Goal: Task Accomplishment & Management: Manage account settings

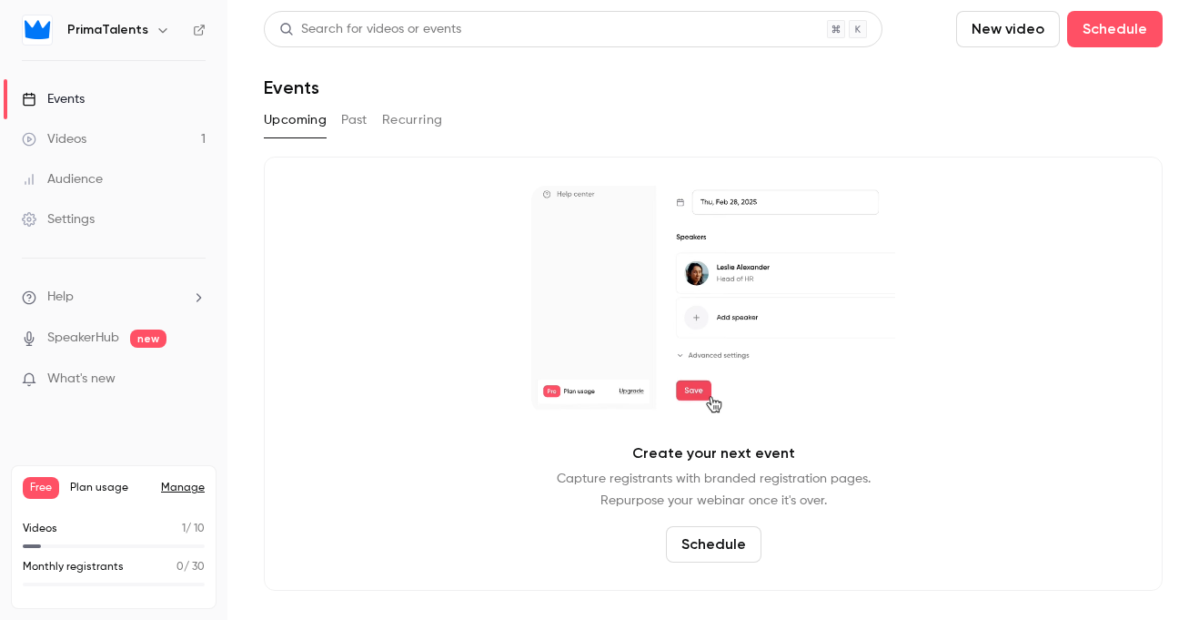
click at [157, 231] on link "Settings" at bounding box center [113, 219] width 227 height 40
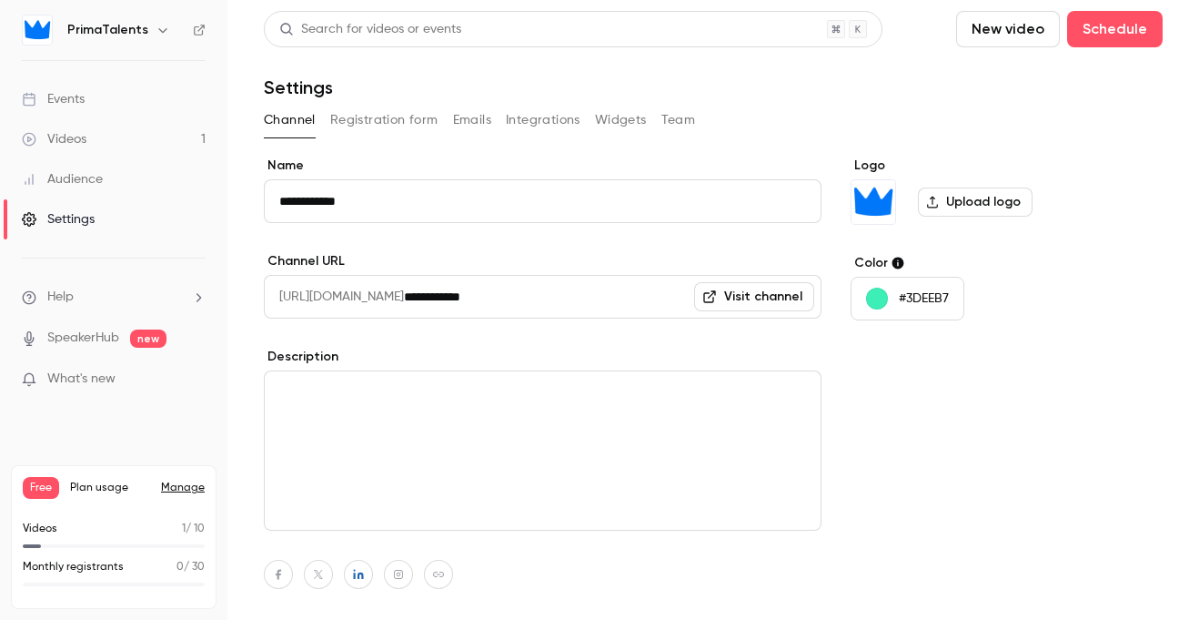
click at [661, 119] on button "Team" at bounding box center [678, 120] width 35 height 29
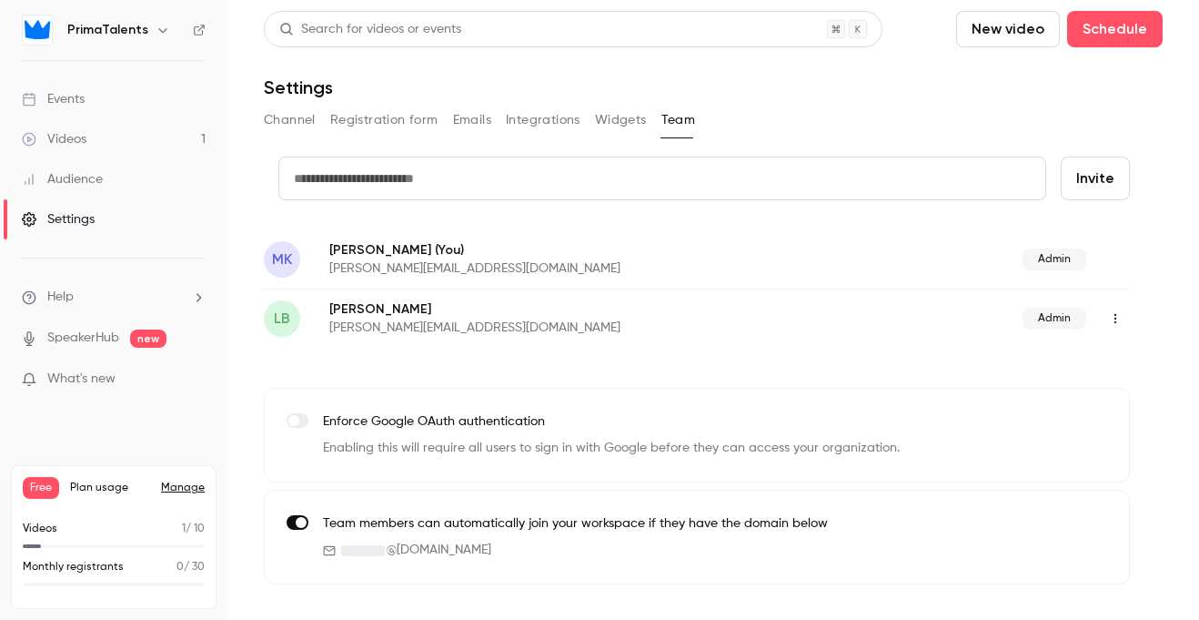
click at [1119, 324] on icon "button" at bounding box center [1115, 318] width 15 height 13
click at [1096, 414] on div "Delete member" at bounding box center [1100, 412] width 138 height 18
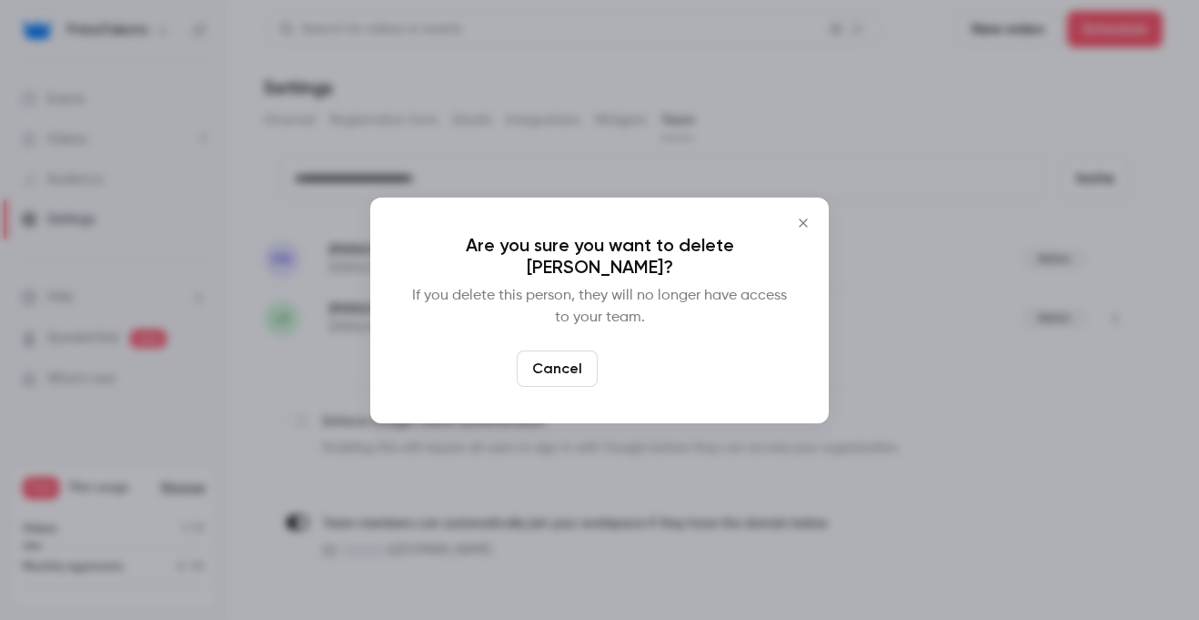
click at [675, 368] on button "Delete" at bounding box center [644, 368] width 78 height 36
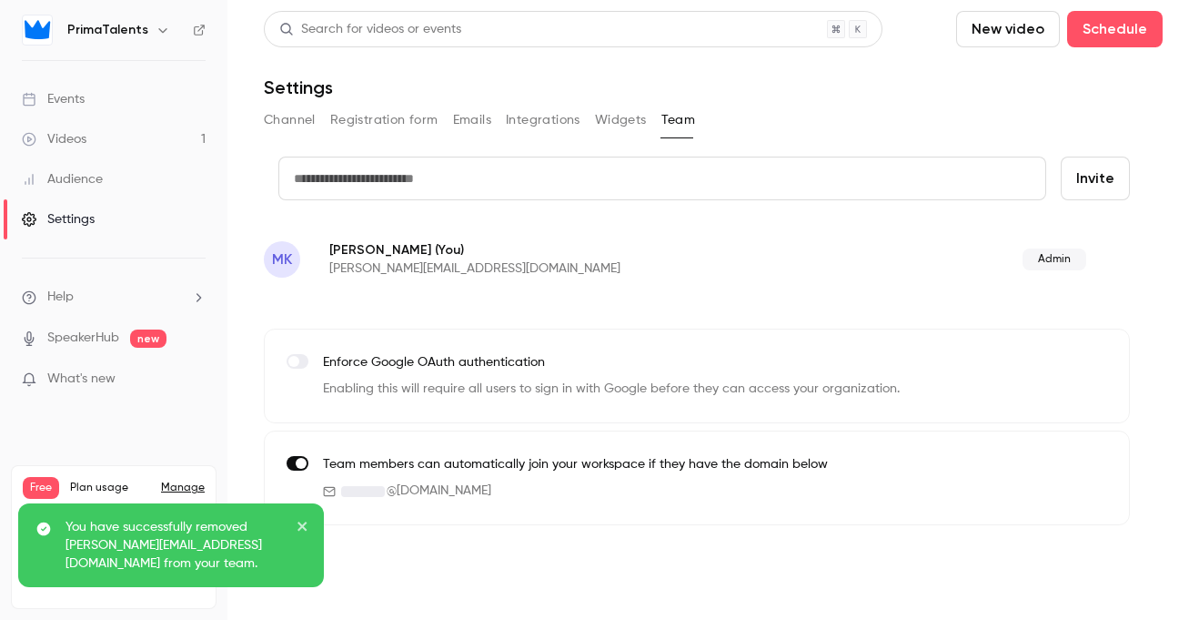
click at [498, 184] on input "text" at bounding box center [662, 178] width 768 height 44
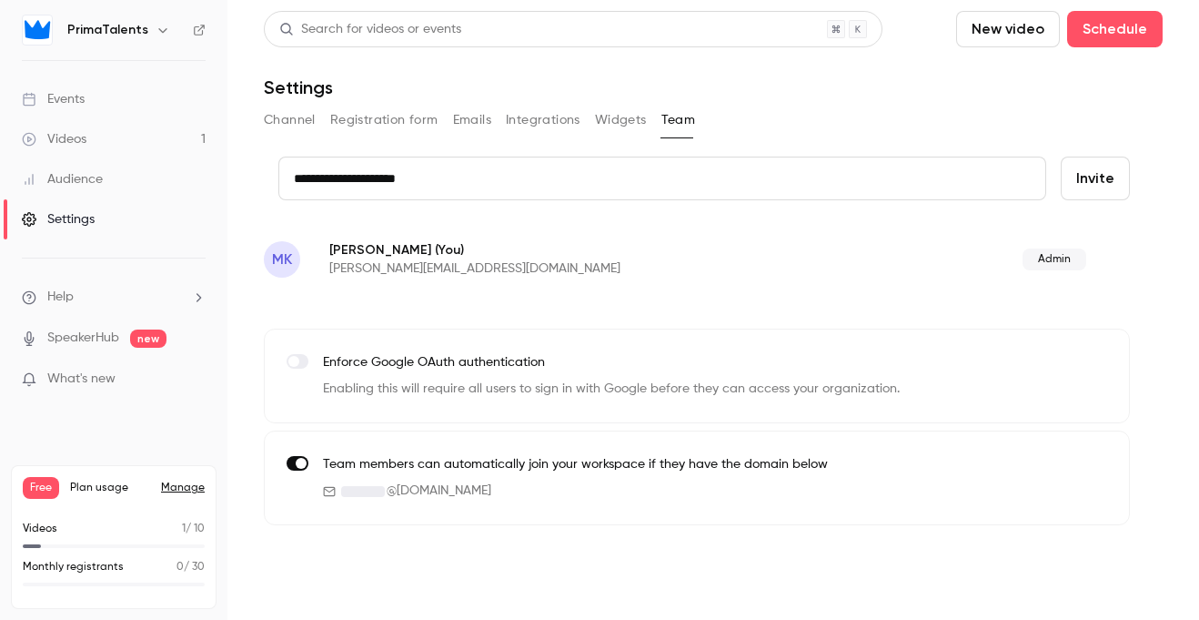
type input "**********"
click at [1082, 186] on button "Invite" at bounding box center [1095, 178] width 69 height 44
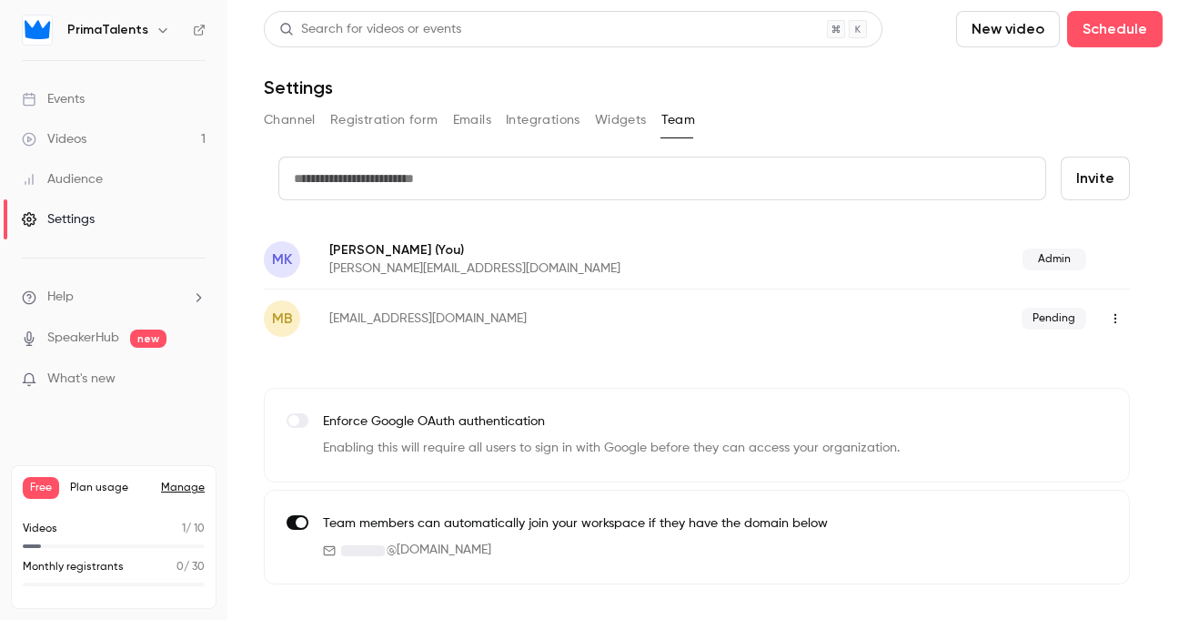
click at [428, 180] on input "text" at bounding box center [662, 178] width 768 height 44
type input "**********"
click at [1107, 175] on button "Invite" at bounding box center [1095, 178] width 69 height 44
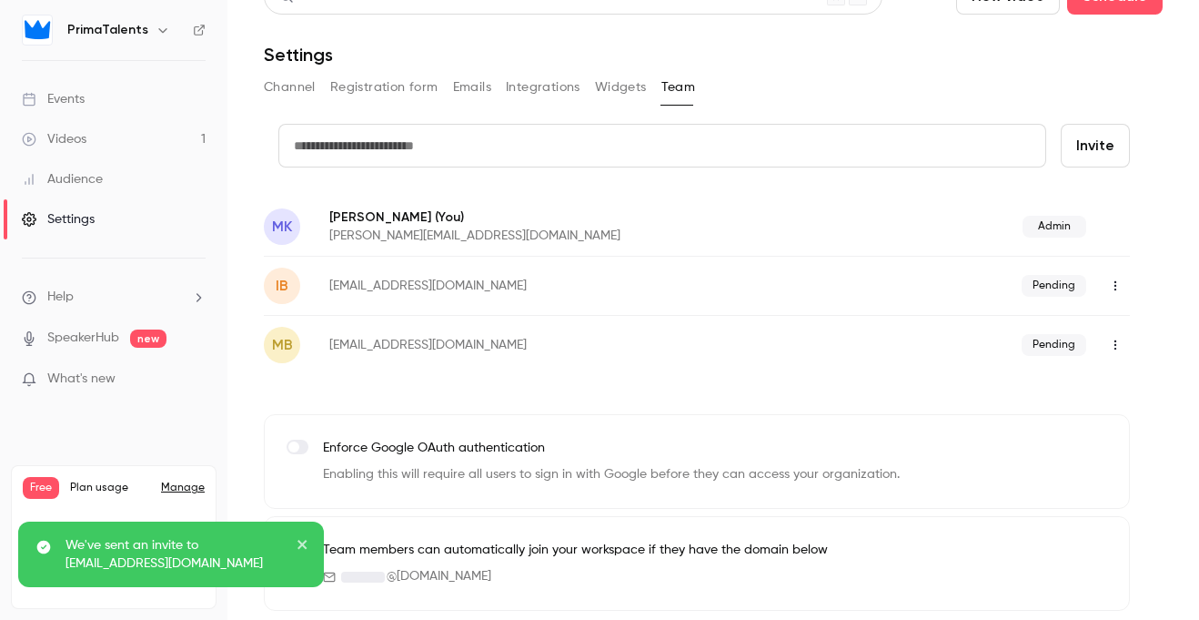
scroll to position [35, 0]
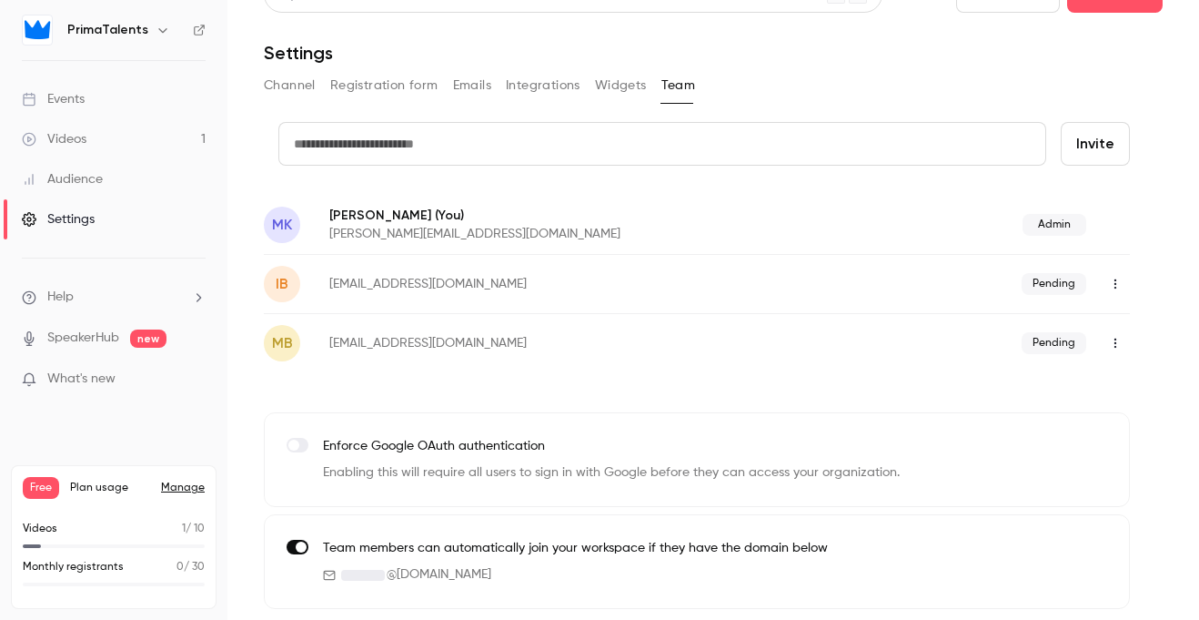
click at [129, 131] on link "Videos 1" at bounding box center [113, 139] width 227 height 40
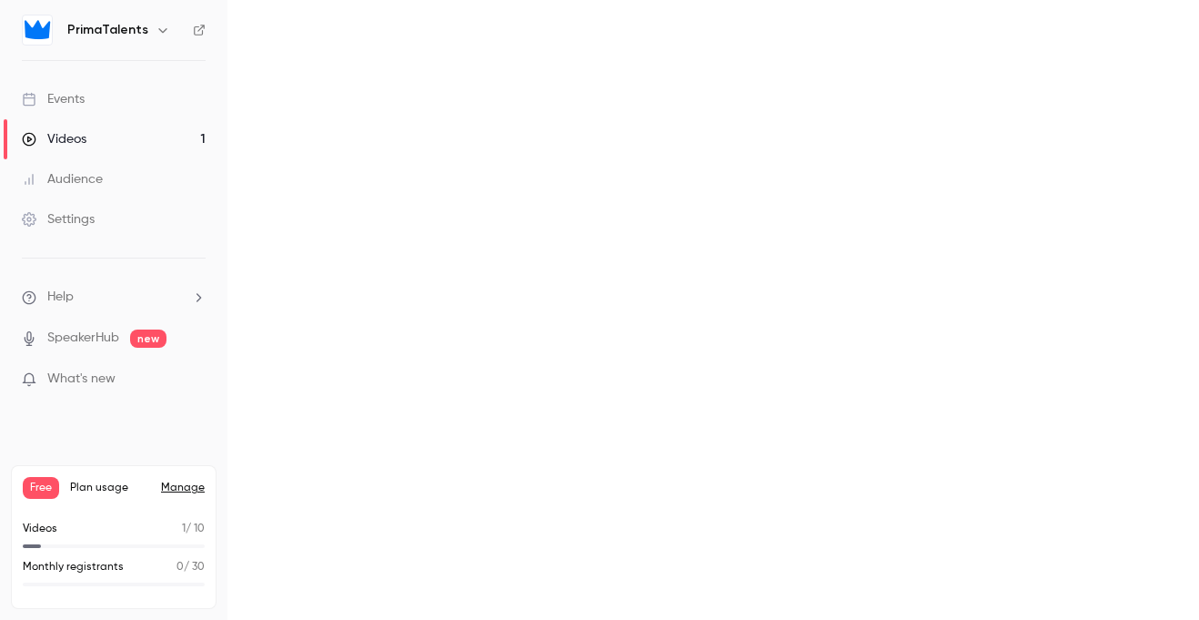
click at [81, 90] on div "Events" at bounding box center [53, 99] width 63 height 18
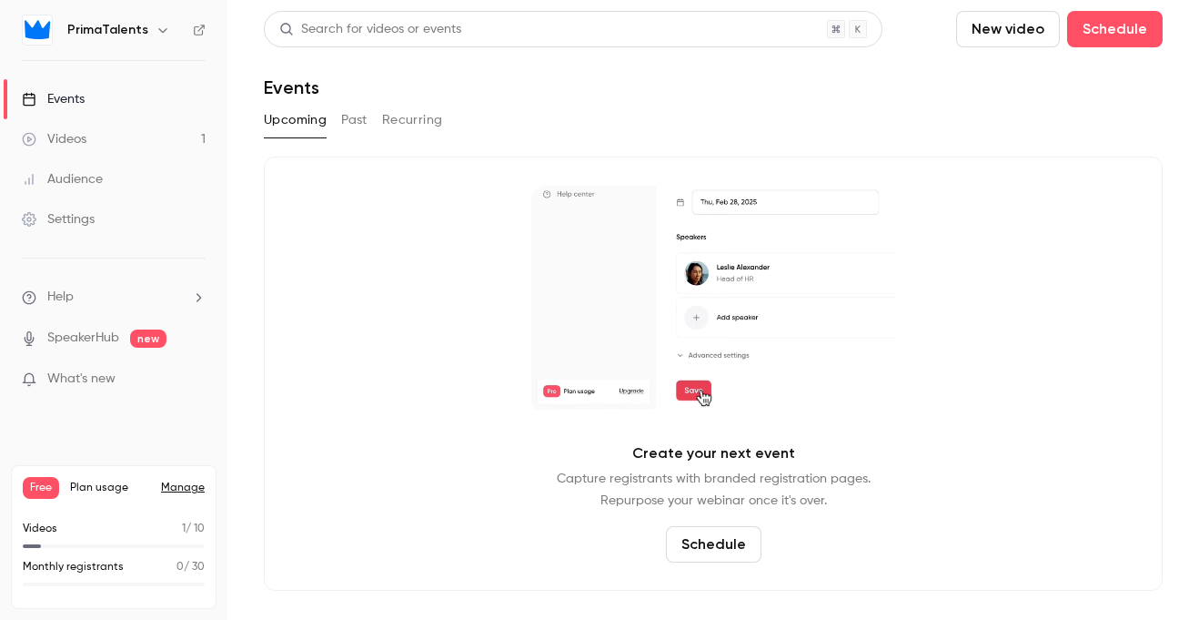
click at [198, 143] on link "Videos 1" at bounding box center [113, 139] width 227 height 40
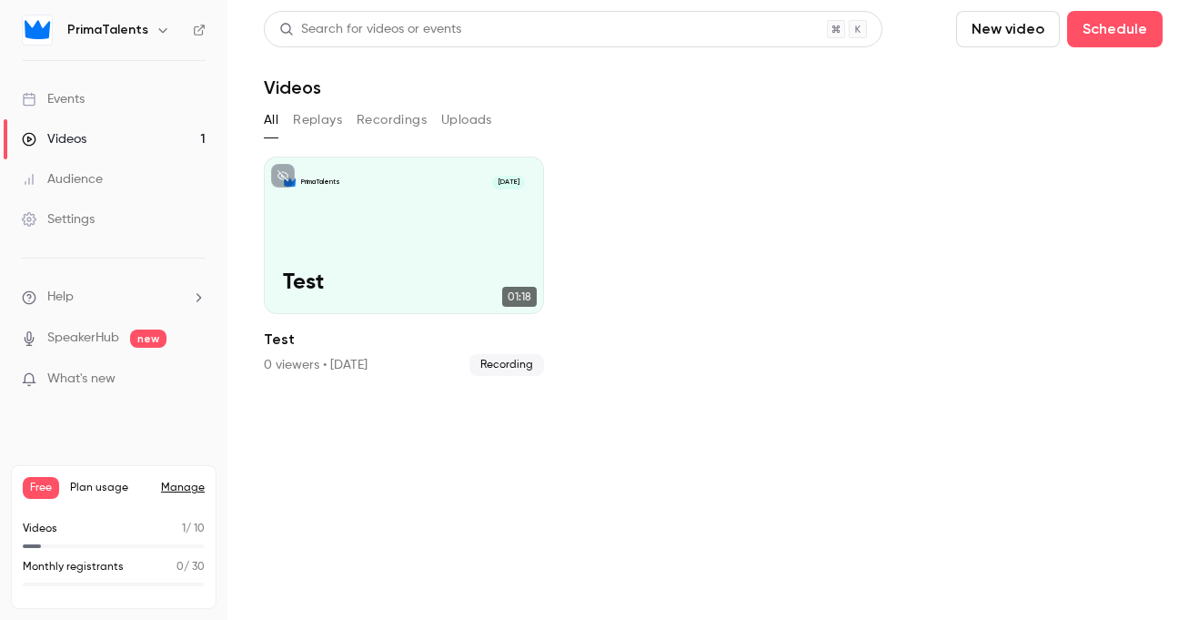
click at [152, 94] on link "Events" at bounding box center [113, 99] width 227 height 40
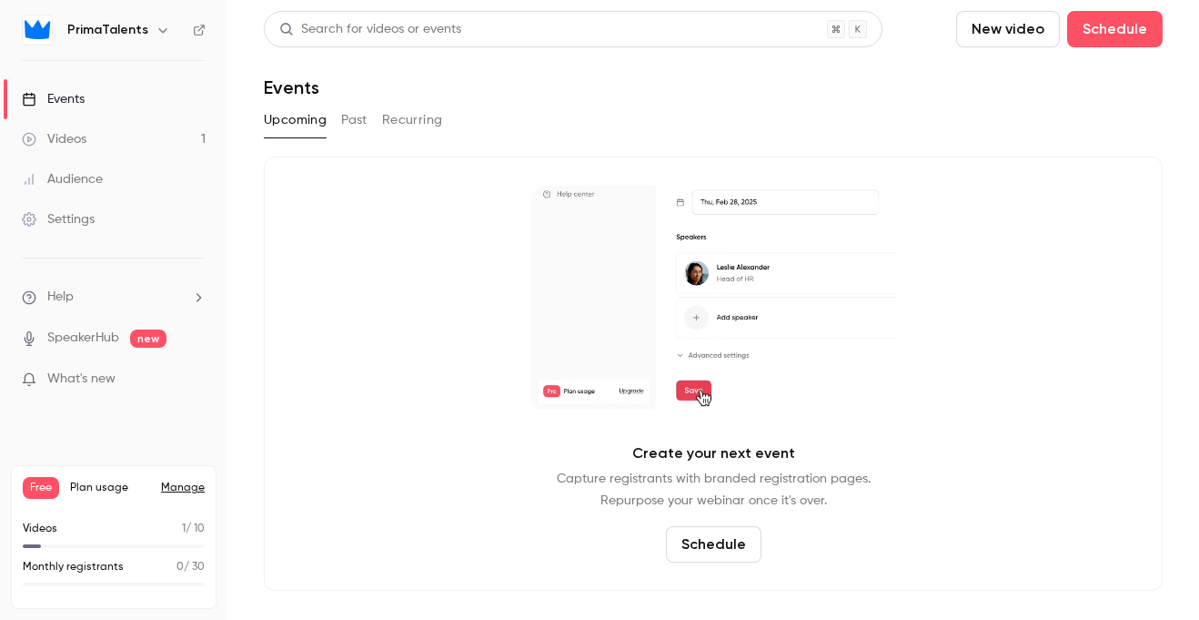
click at [363, 119] on button "Past" at bounding box center [354, 120] width 26 height 29
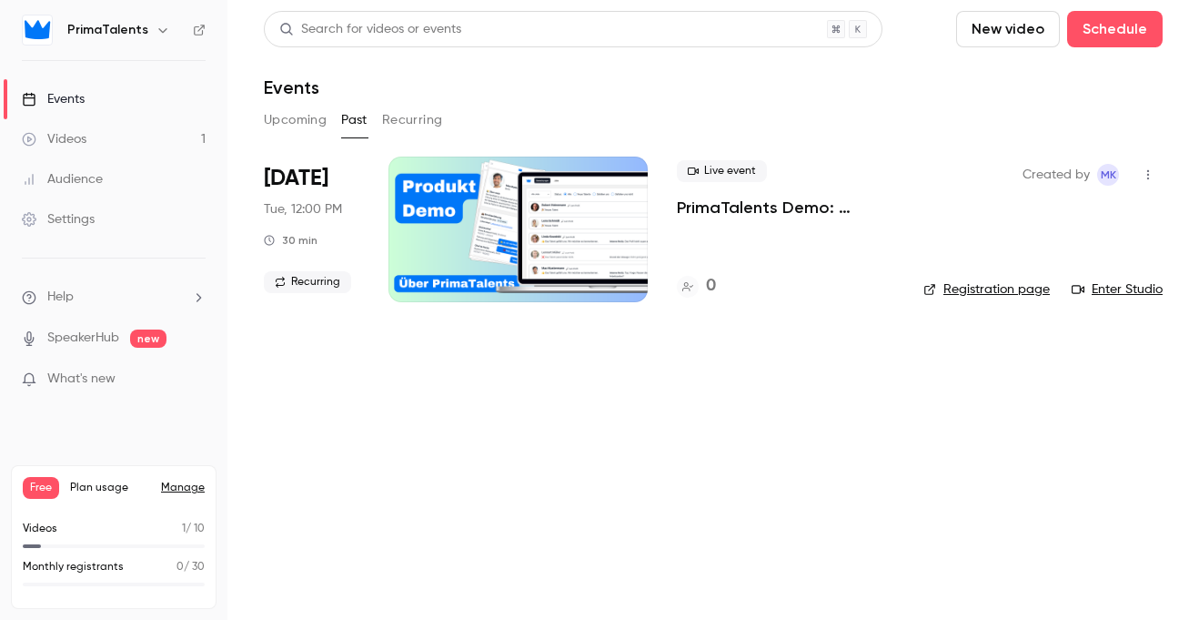
click at [277, 106] on button "Upcoming" at bounding box center [295, 120] width 63 height 29
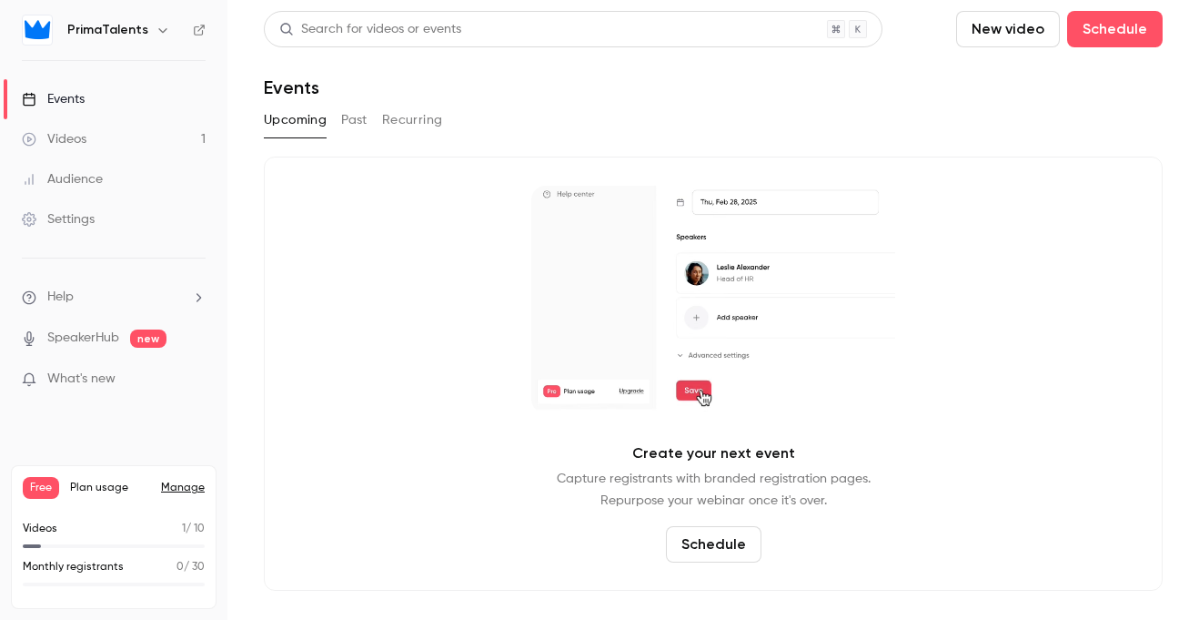
click at [141, 134] on link "Videos 1" at bounding box center [113, 139] width 227 height 40
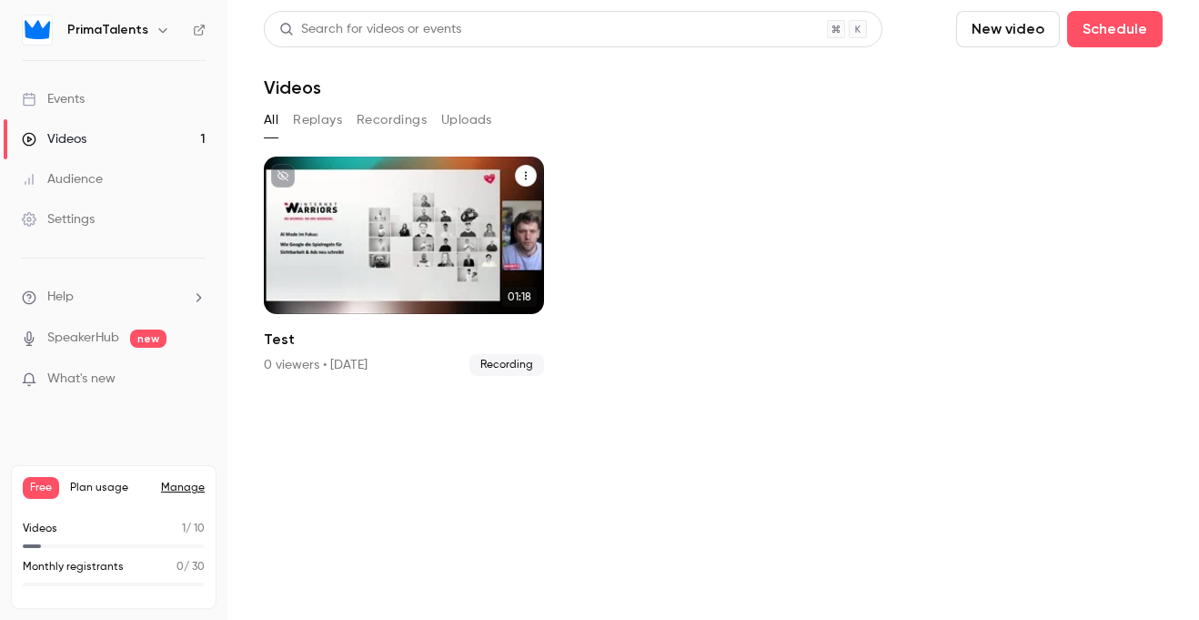
click at [522, 168] on button "Test" at bounding box center [526, 176] width 22 height 22
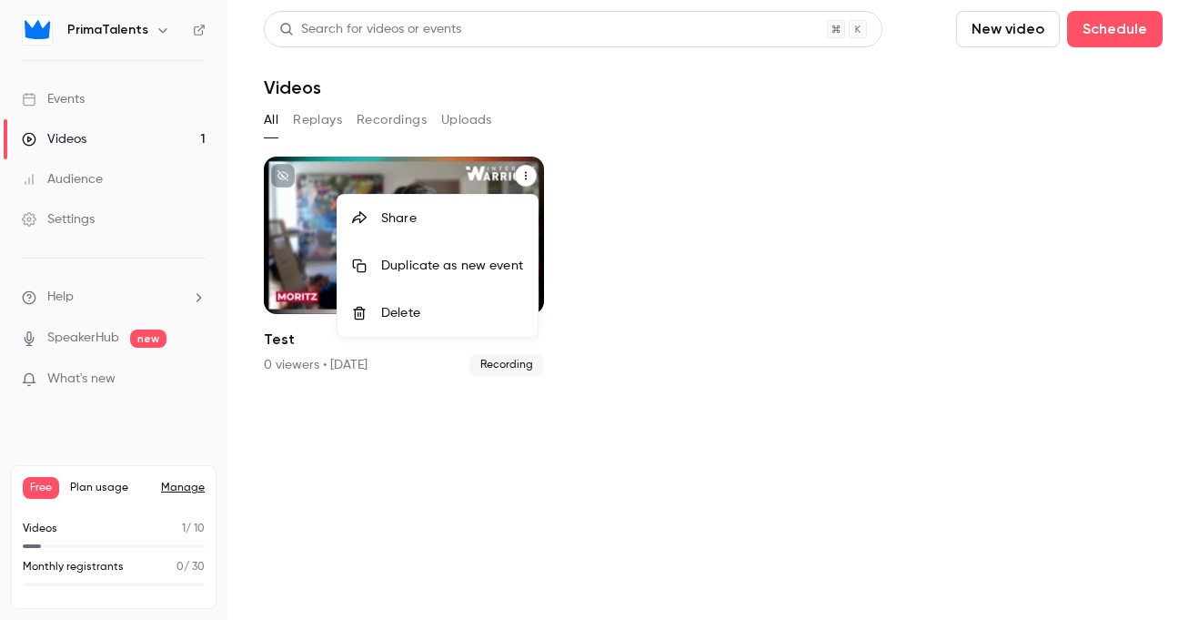
click at [489, 294] on li "Delete" at bounding box center [438, 312] width 200 height 47
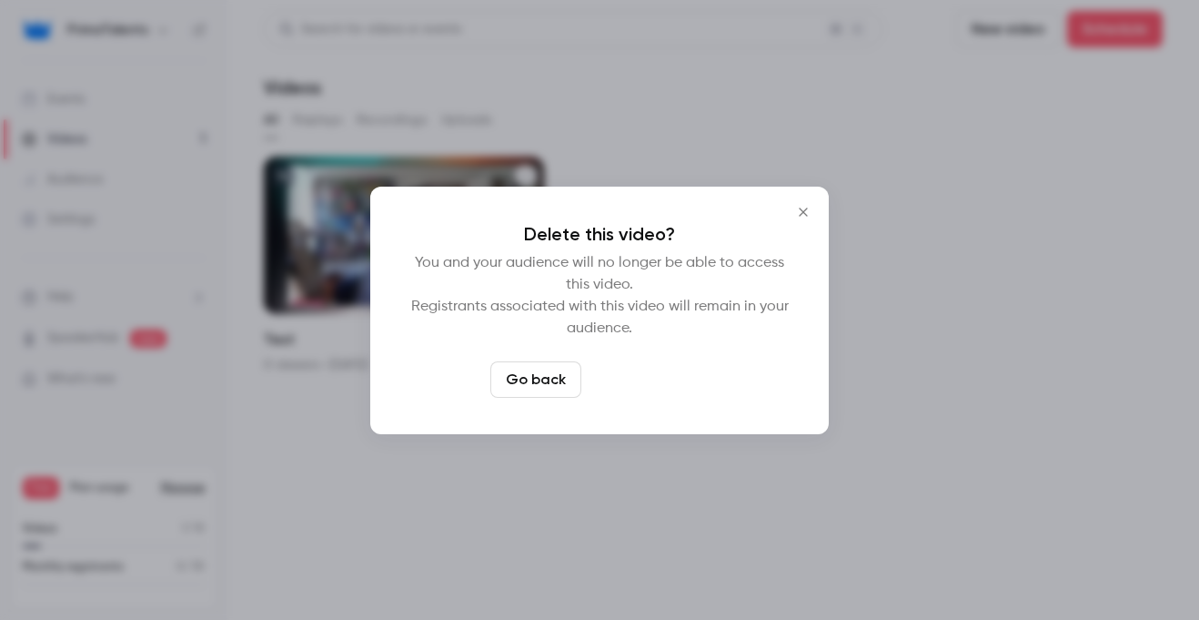
click at [658, 381] on button "Delete video" at bounding box center [649, 379] width 121 height 36
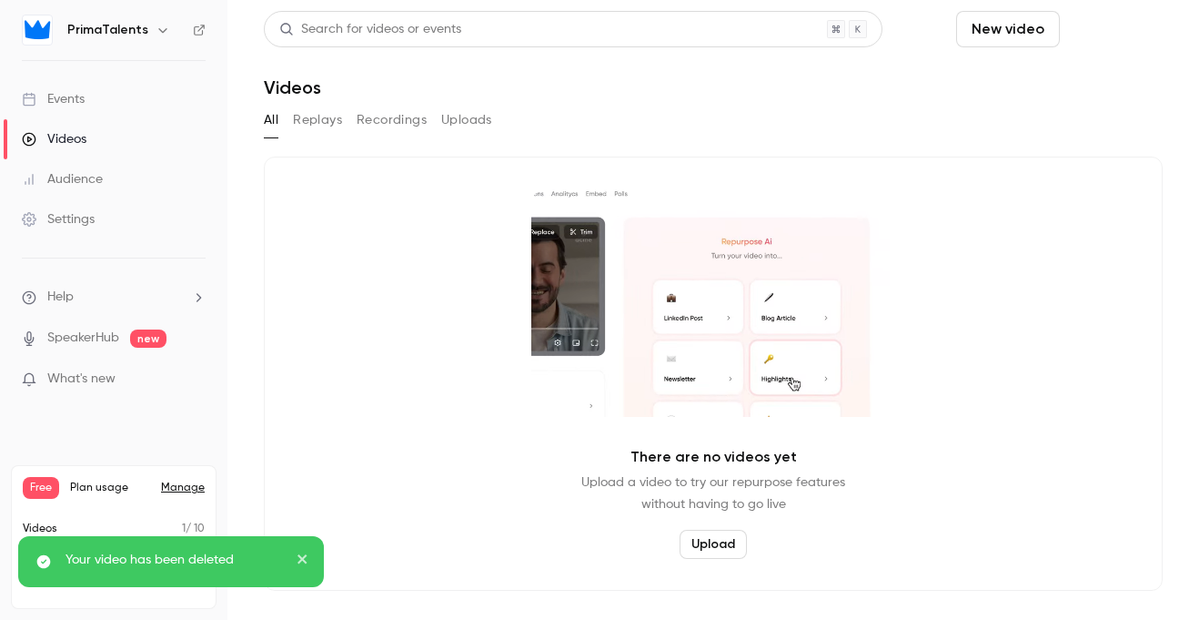
click at [1102, 34] on button "Schedule" at bounding box center [1115, 29] width 96 height 36
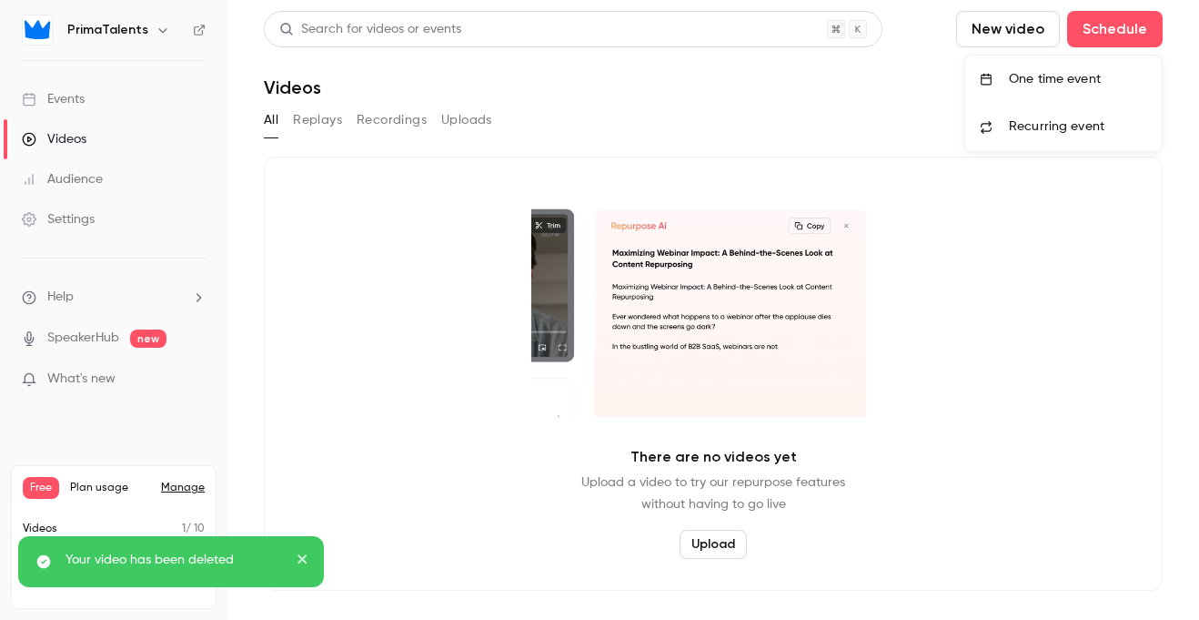
click at [1028, 34] on div at bounding box center [599, 310] width 1199 height 620
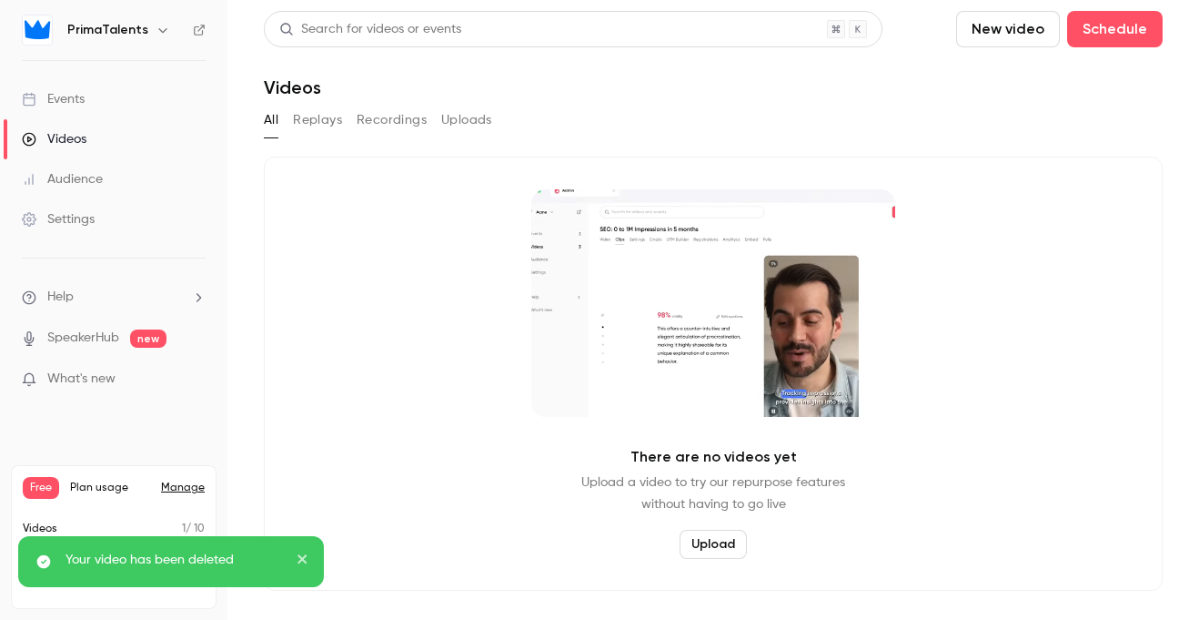
click at [1010, 34] on button "New video" at bounding box center [1008, 29] width 104 height 36
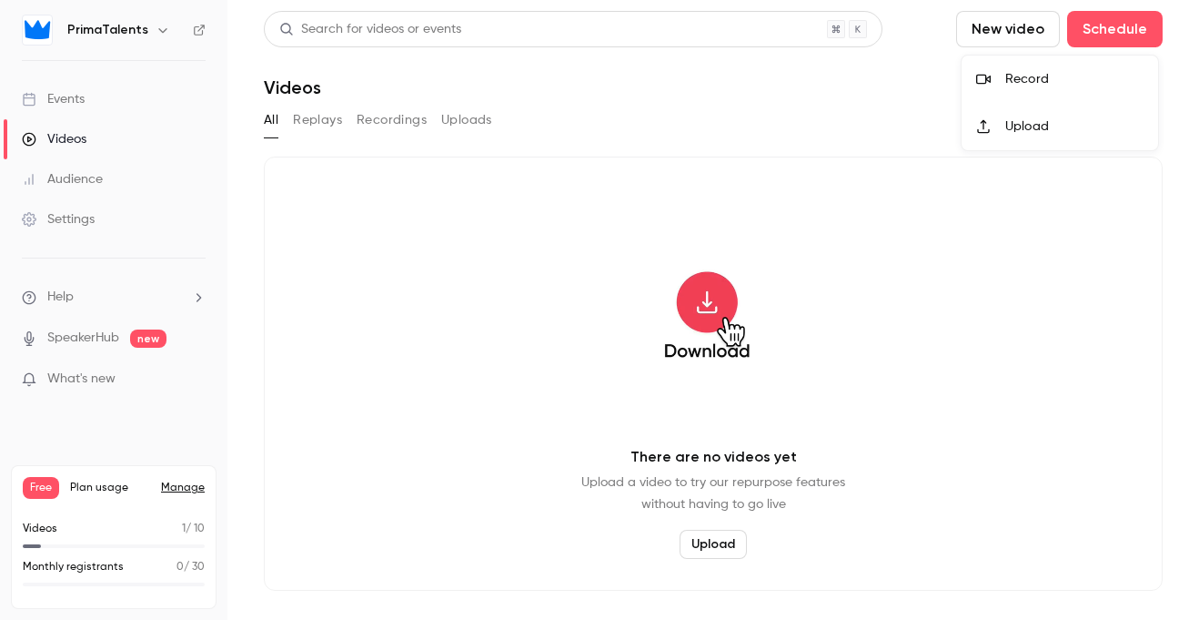
click at [896, 70] on div at bounding box center [599, 310] width 1199 height 620
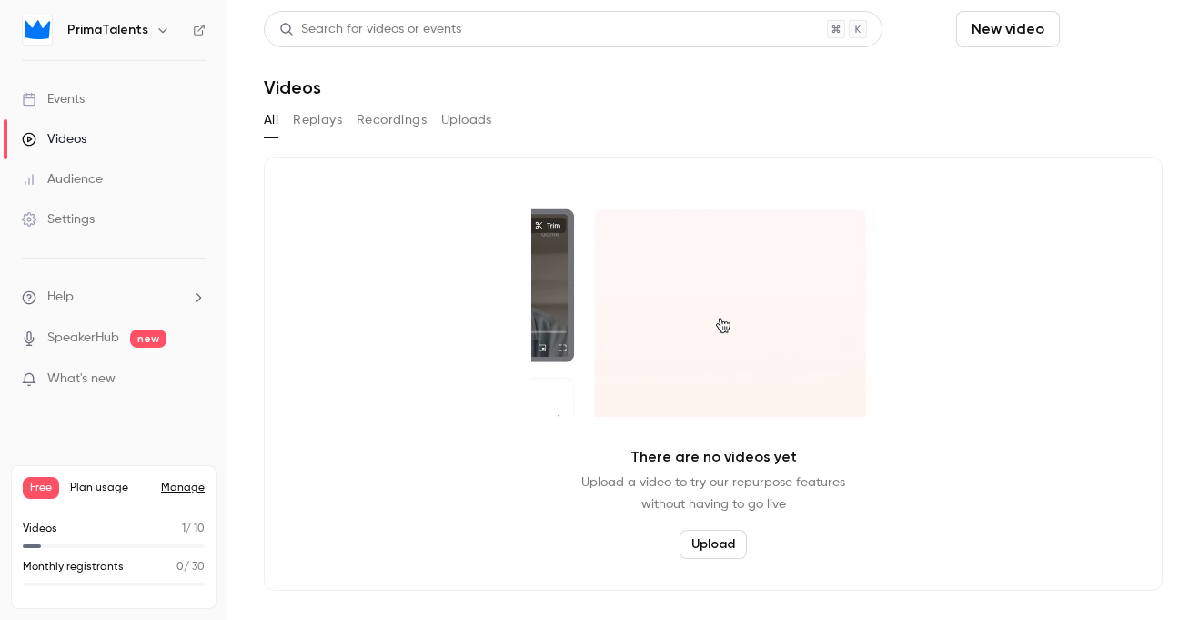
click at [1111, 31] on button "Schedule" at bounding box center [1115, 29] width 96 height 36
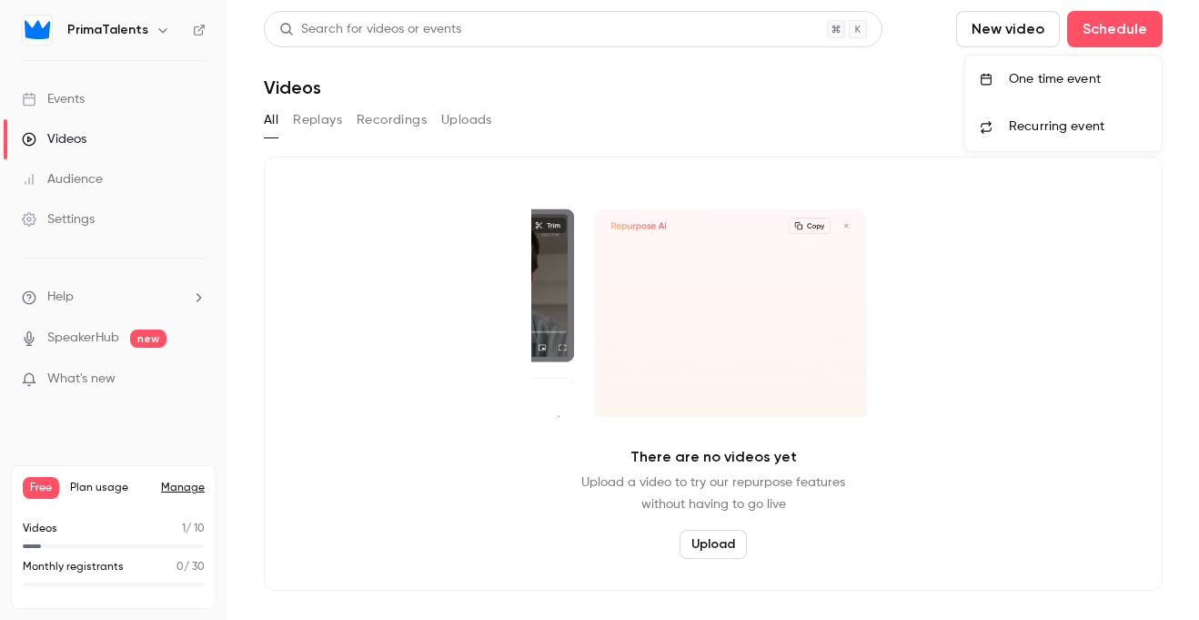
click at [1075, 79] on div "One time event" at bounding box center [1078, 79] width 138 height 18
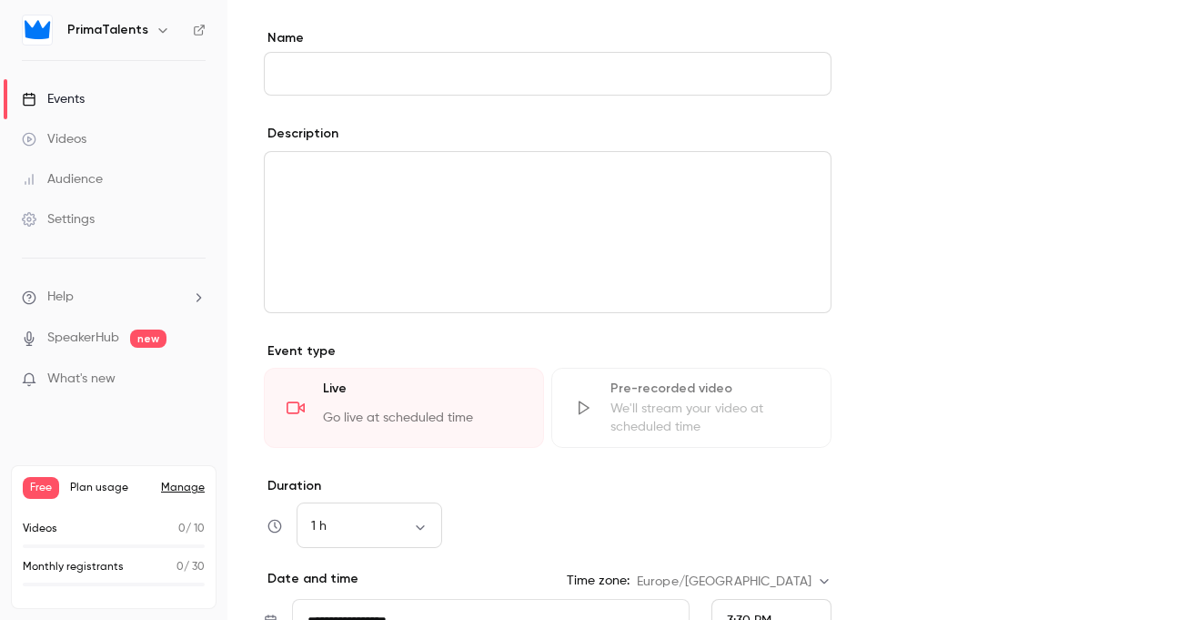
scroll to position [499, 0]
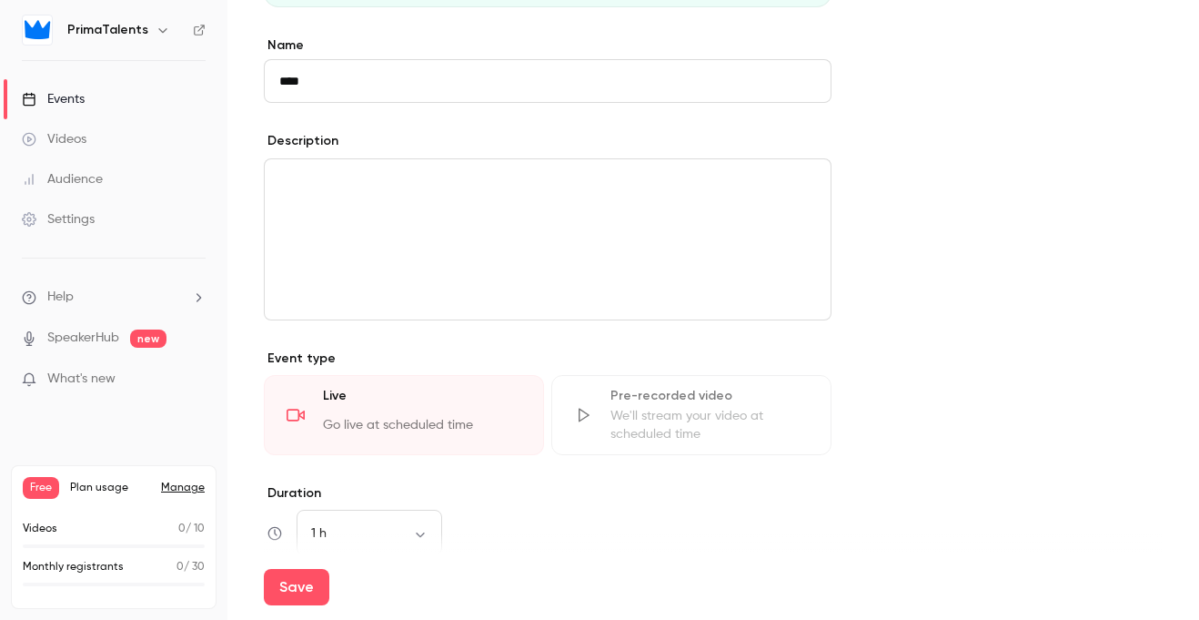
type input "****"
click at [640, 205] on div "editor" at bounding box center [548, 239] width 566 height 160
click at [306, 569] on button "Save" at bounding box center [296, 587] width 65 height 36
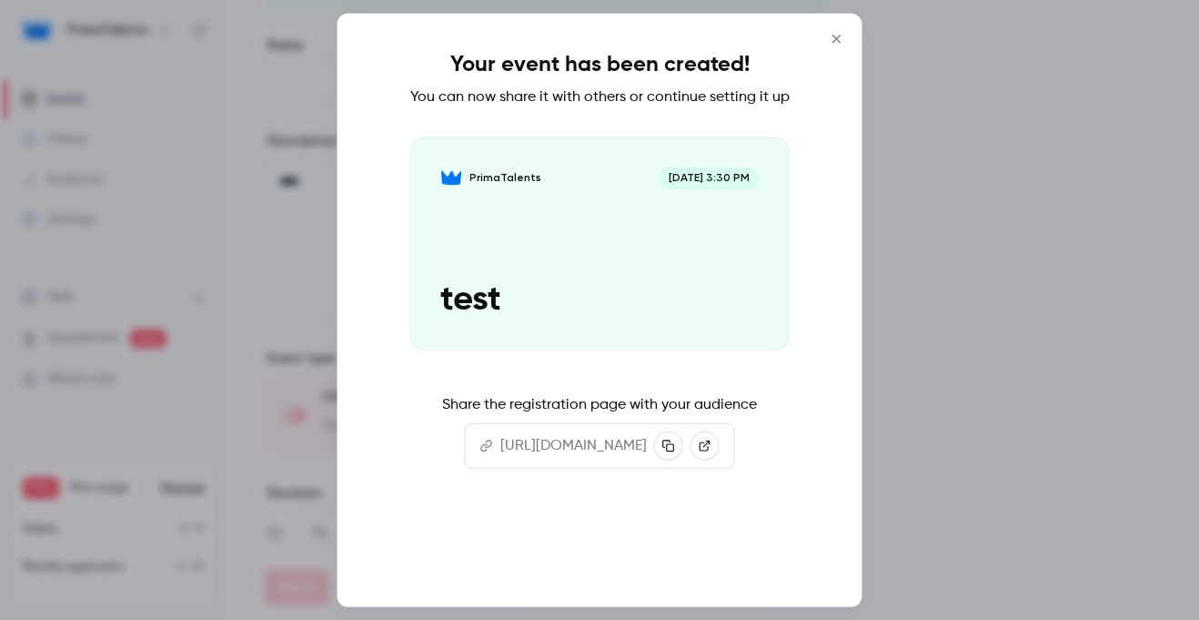
click at [636, 565] on button "Continue" at bounding box center [600, 549] width 182 height 44
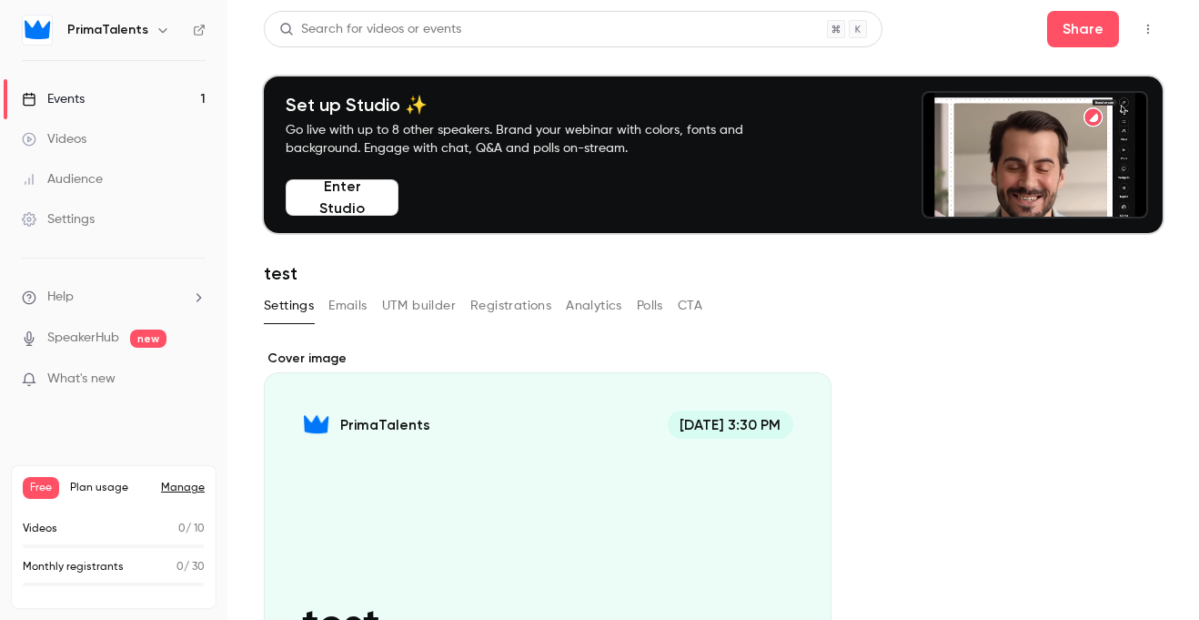
click at [339, 198] on button "Enter Studio" at bounding box center [342, 197] width 113 height 36
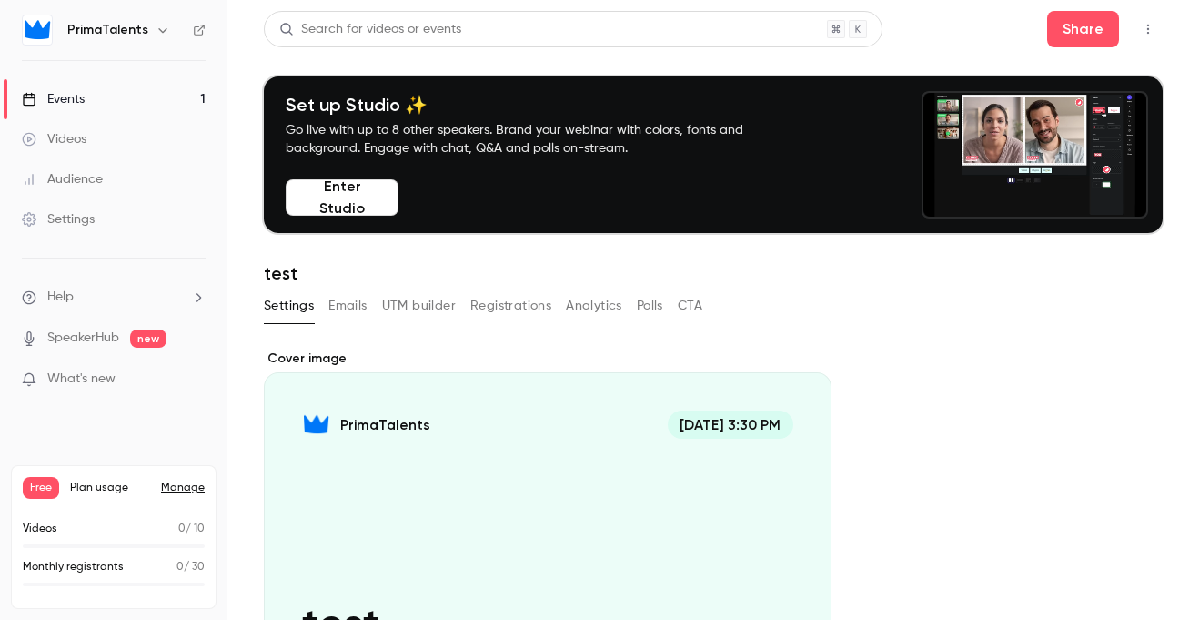
click at [53, 132] on div "Videos" at bounding box center [54, 139] width 65 height 18
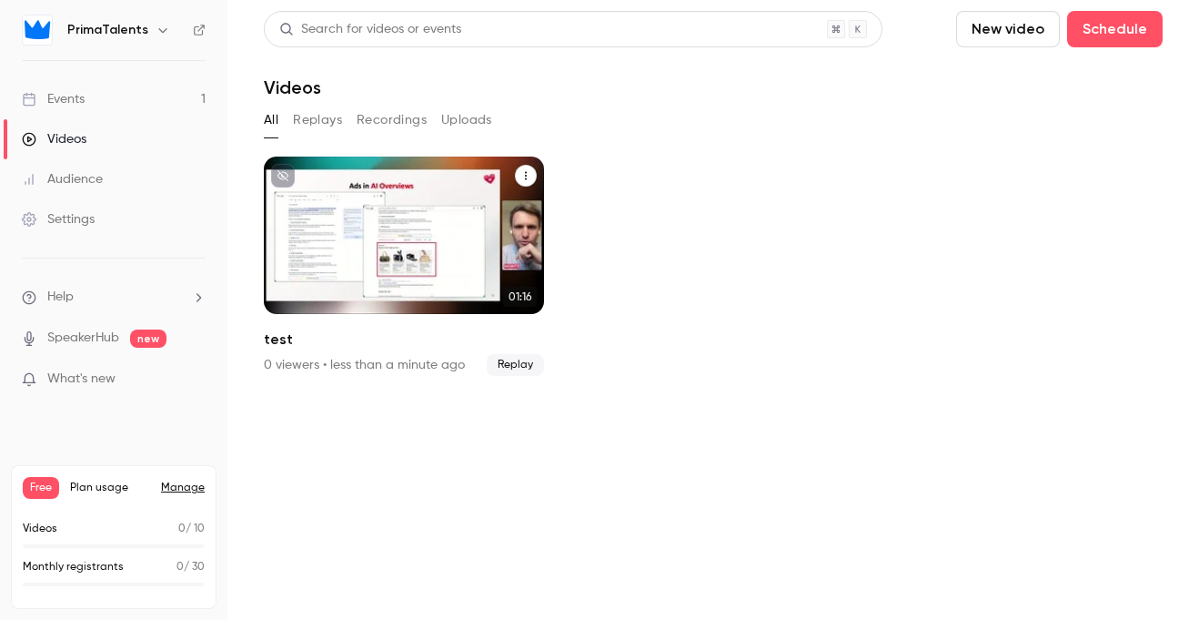
click at [401, 237] on div "PrimaTalents [DATE] test" at bounding box center [404, 234] width 280 height 157
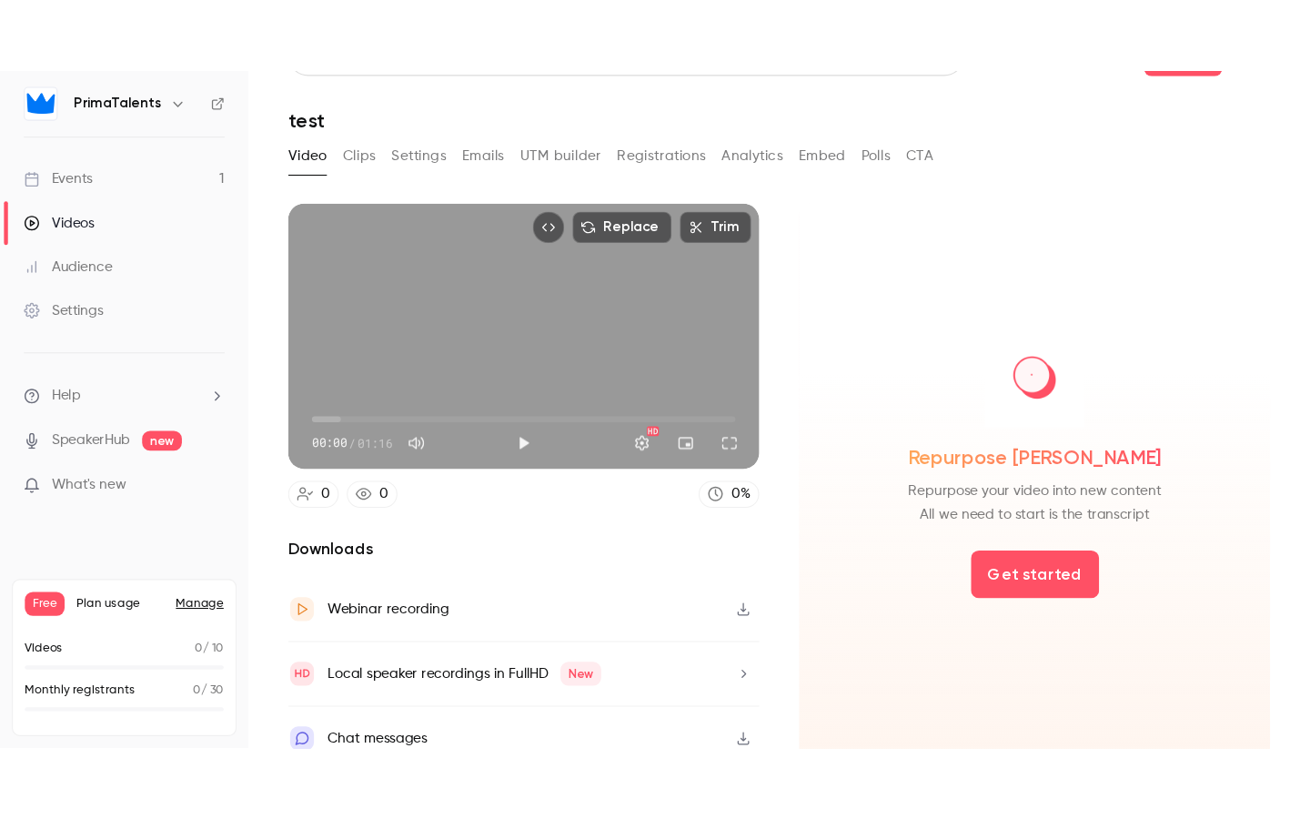
scroll to position [48, 0]
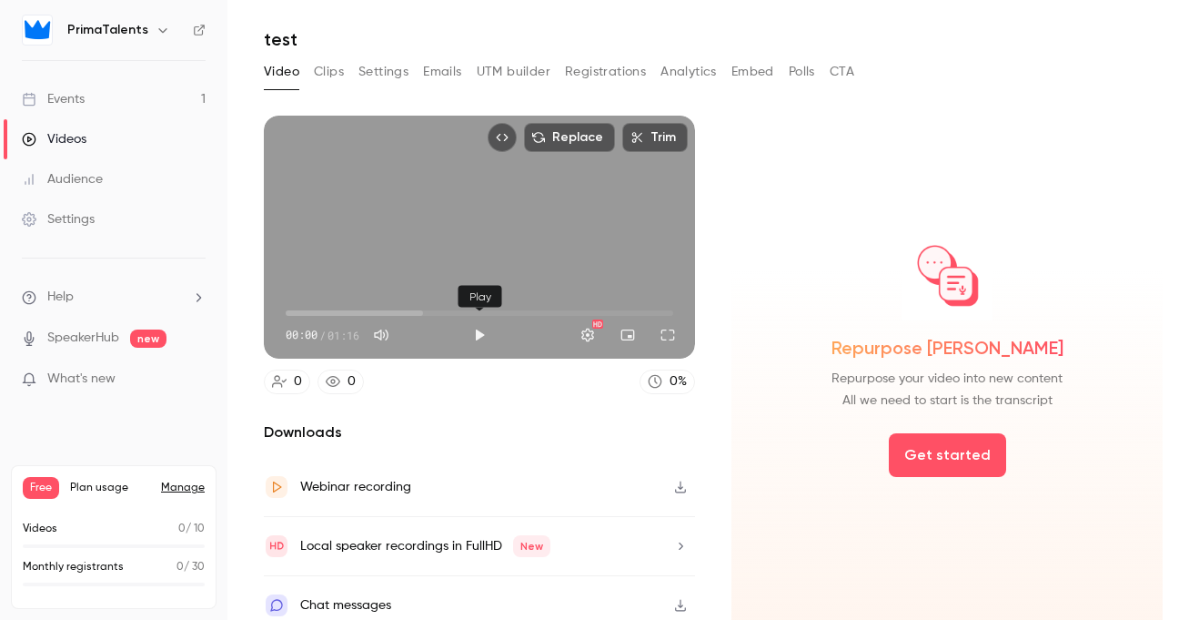
click at [474, 331] on button "Play" at bounding box center [479, 335] width 36 height 36
click at [682, 332] on button "Full screen" at bounding box center [668, 335] width 36 height 36
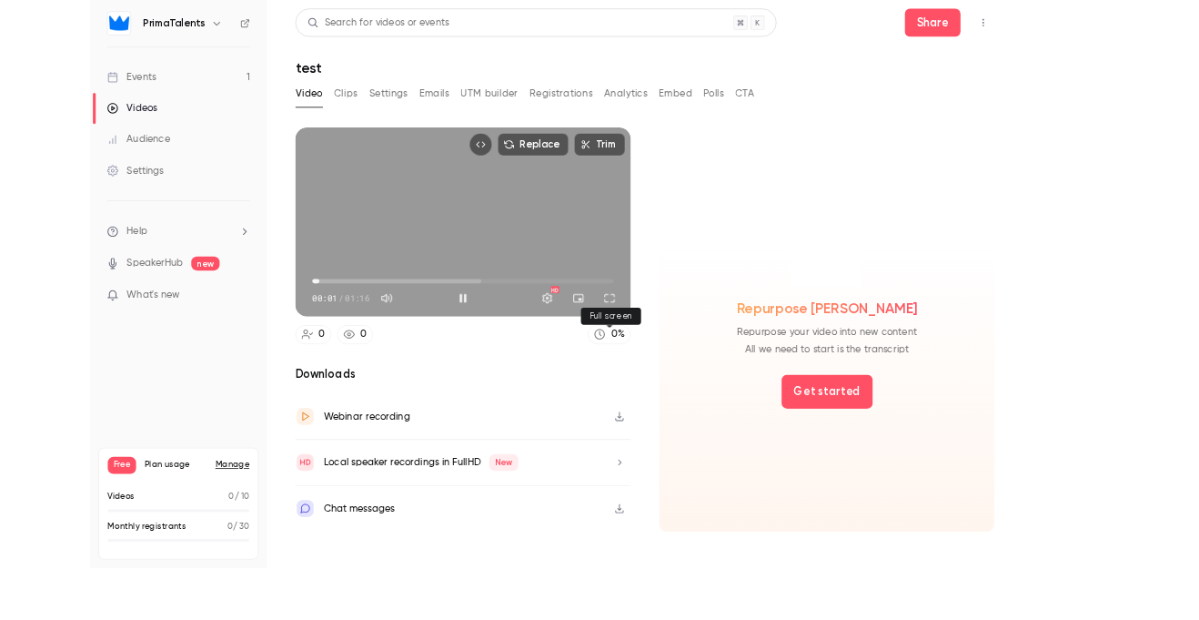
scroll to position [0, 0]
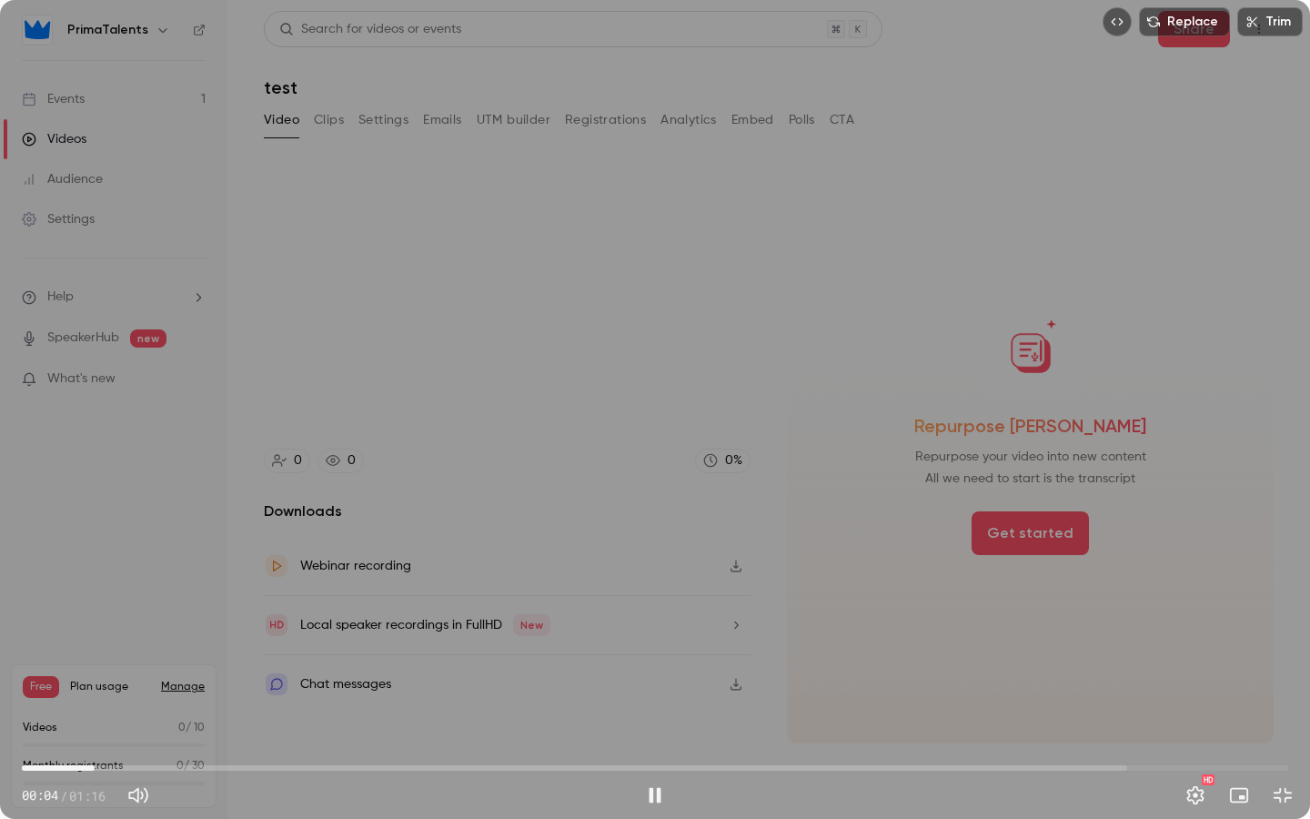
click at [327, 619] on span "00:04" at bounding box center [655, 767] width 1266 height 29
click at [412, 619] on span "00:18" at bounding box center [655, 767] width 1266 height 29
click at [542, 619] on span "00:24" at bounding box center [655, 767] width 1266 height 29
click at [716, 619] on span "00:42" at bounding box center [655, 767] width 1266 height 29
click at [822, 619] on span "00:42" at bounding box center [655, 767] width 1266 height 29
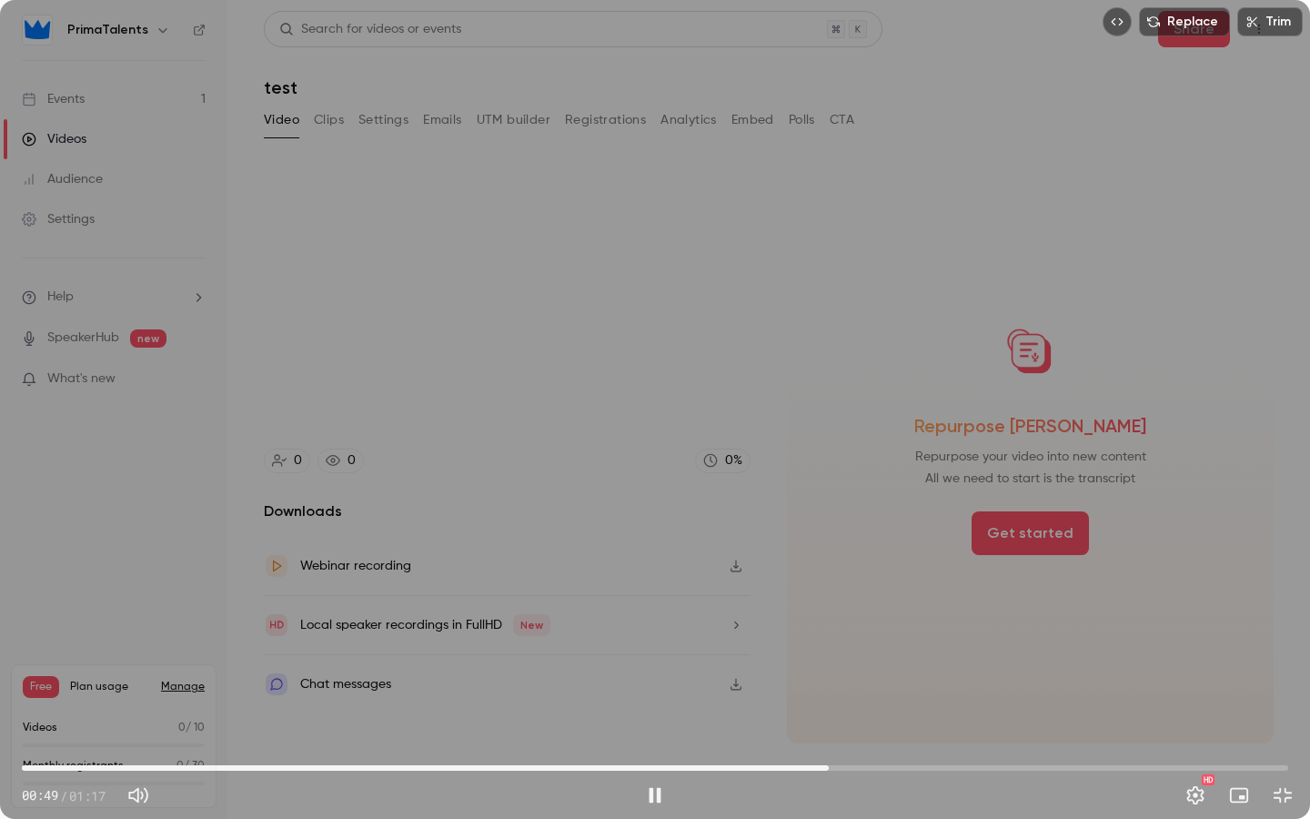
click at [995, 619] on span "00:49" at bounding box center [655, 767] width 1266 height 29
click at [1062, 619] on span "01:03" at bounding box center [655, 767] width 1266 height 29
click at [1119, 619] on span "01:06" at bounding box center [655, 767] width 1266 height 29
click at [787, 125] on div "Replace Trim 01:12 01:12 / 01:17 HD" at bounding box center [655, 409] width 1310 height 819
type input "****"
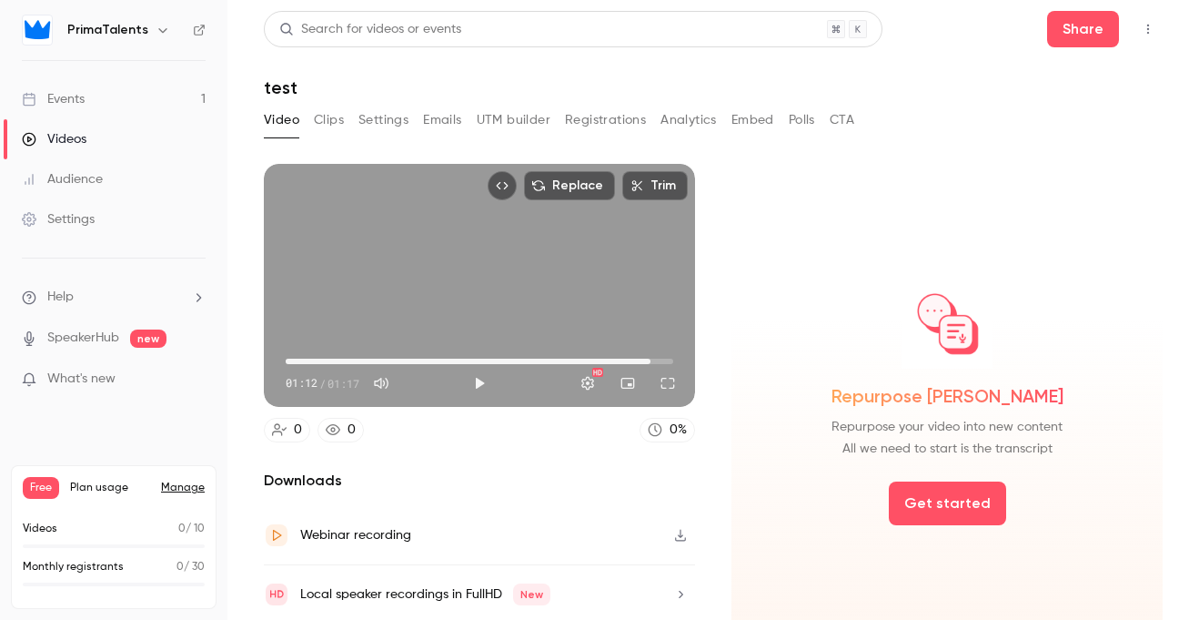
click at [98, 209] on link "Settings" at bounding box center [113, 219] width 227 height 40
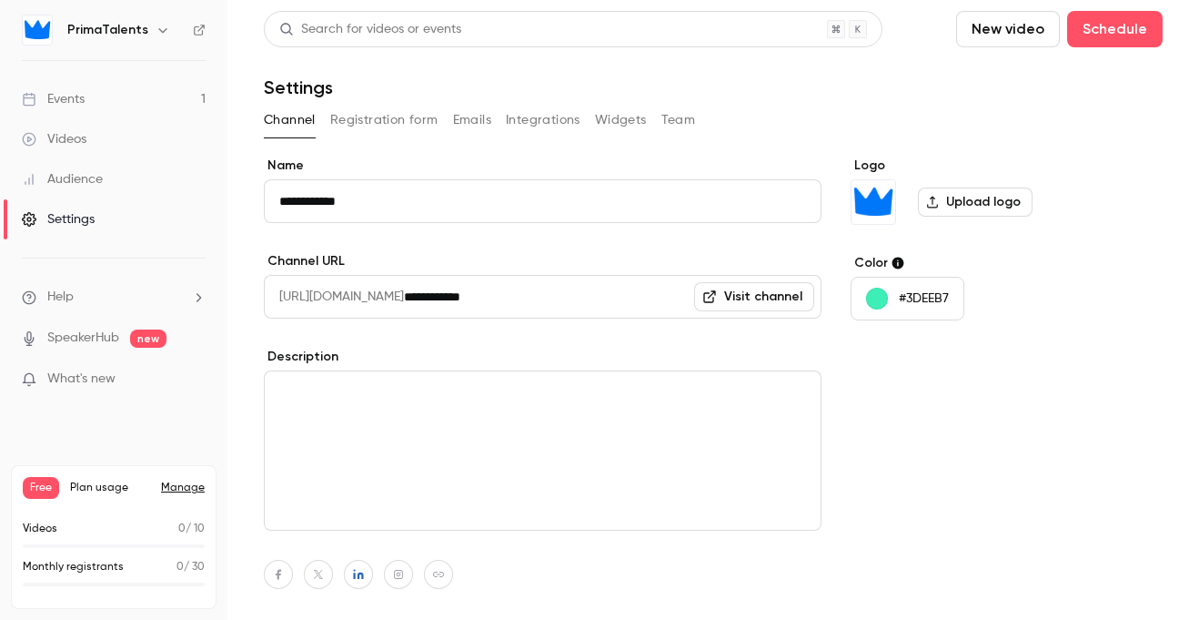
click at [675, 127] on button "Team" at bounding box center [678, 120] width 35 height 29
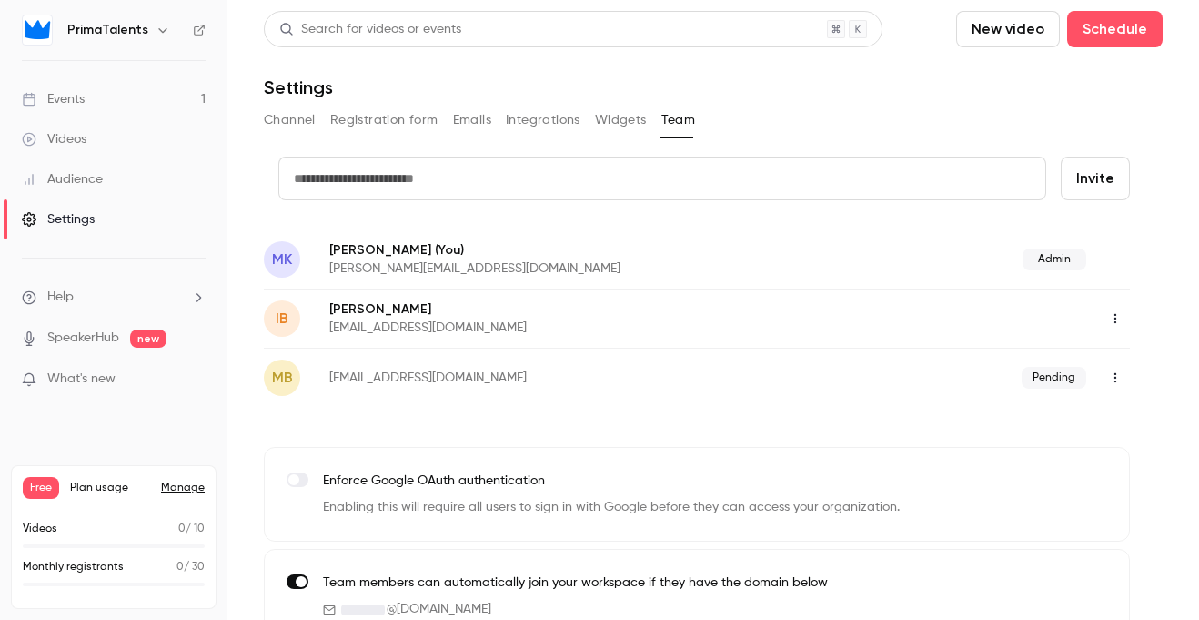
click at [1113, 317] on icon "button" at bounding box center [1115, 318] width 15 height 13
click at [1096, 376] on li "Assign admin role" at bounding box center [1085, 364] width 196 height 47
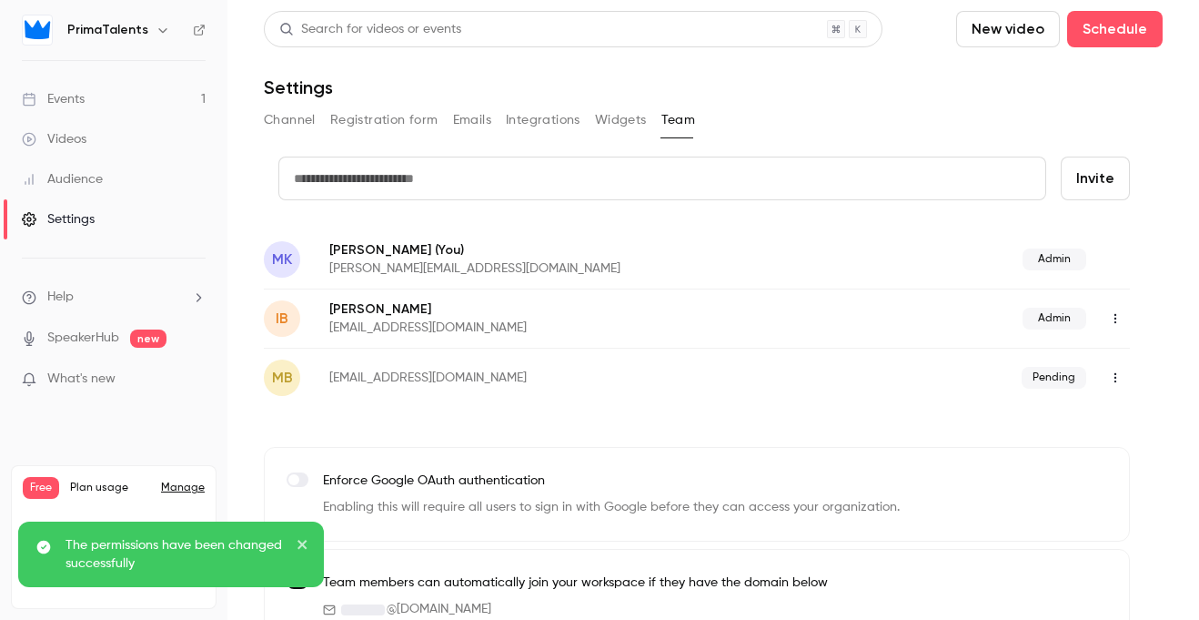
click at [1119, 377] on icon "button" at bounding box center [1115, 377] width 15 height 13
click at [828, 377] on div at bounding box center [599, 310] width 1199 height 620
